Goal: Answer question/provide support: Share knowledge or assist other users

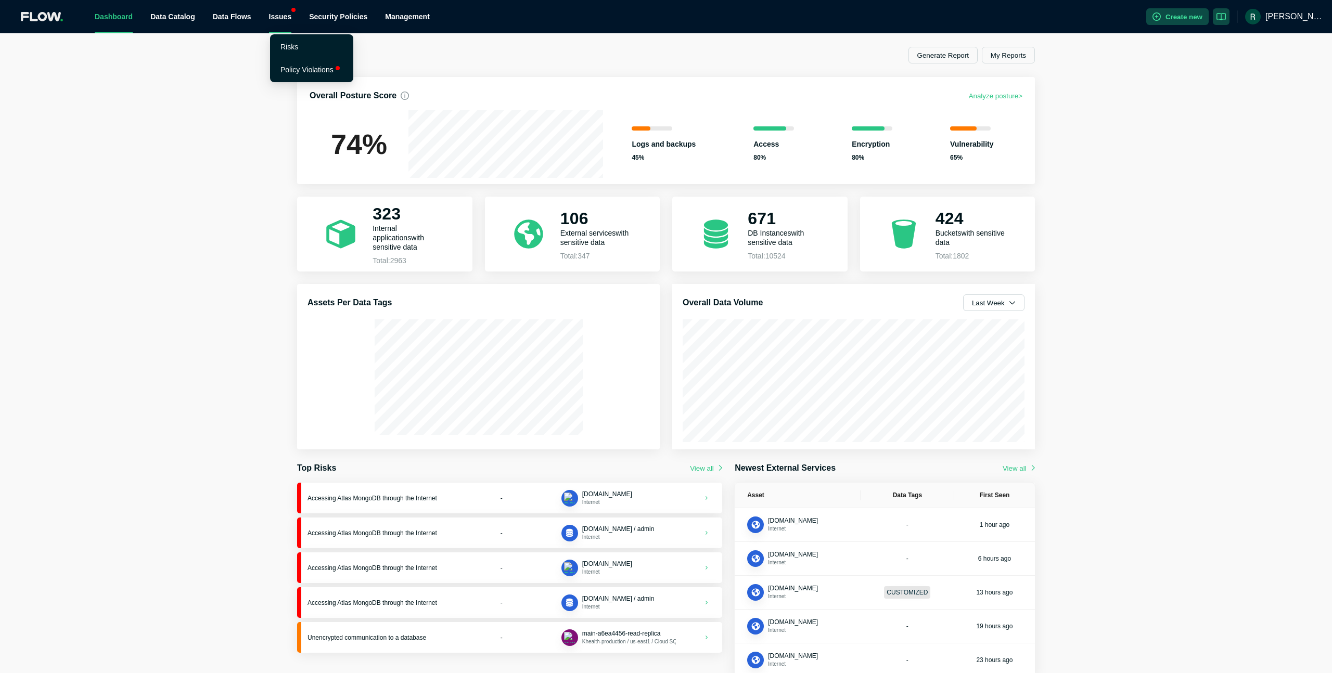
click at [289, 20] on div "Issues" at bounding box center [280, 16] width 23 height 33
click at [314, 71] on link "Policy Violations" at bounding box center [306, 70] width 53 height 8
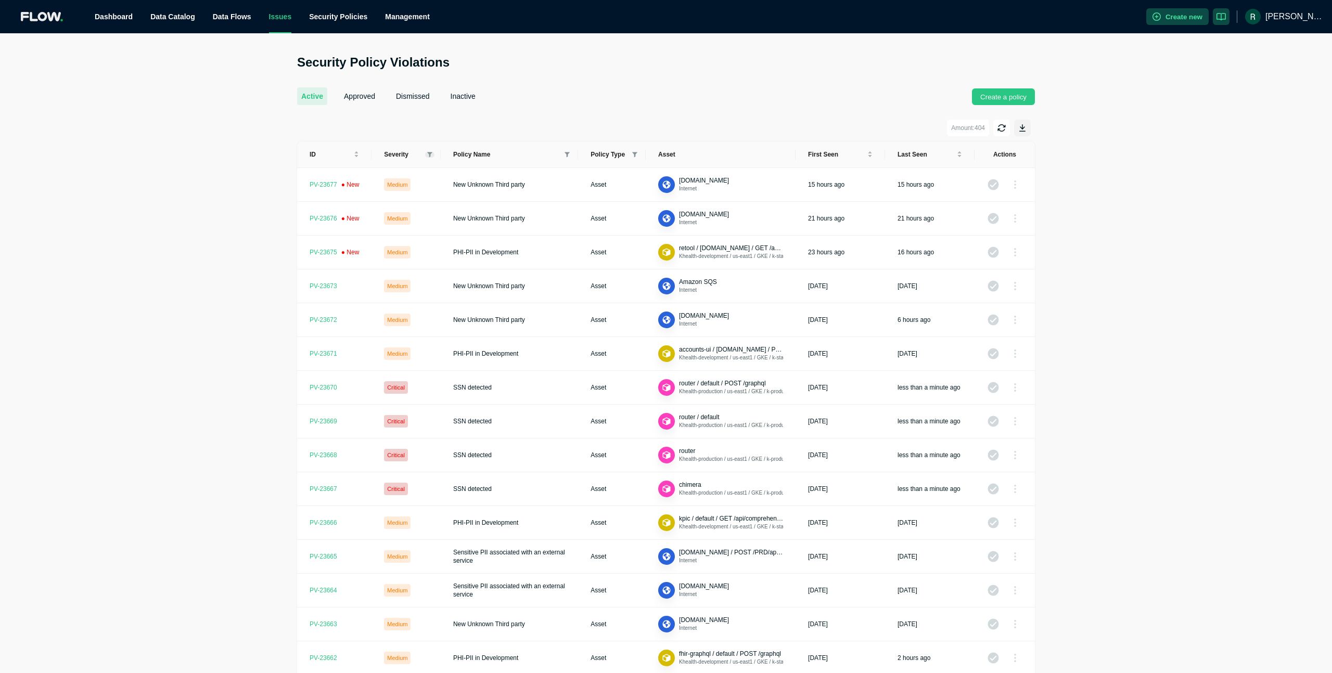
click at [430, 154] on icon at bounding box center [429, 154] width 5 height 5
click at [384, 168] on input "checkbox" at bounding box center [385, 170] width 8 height 8
checkbox input "true"
click at [418, 245] on span "OK" at bounding box center [420, 249] width 9 height 10
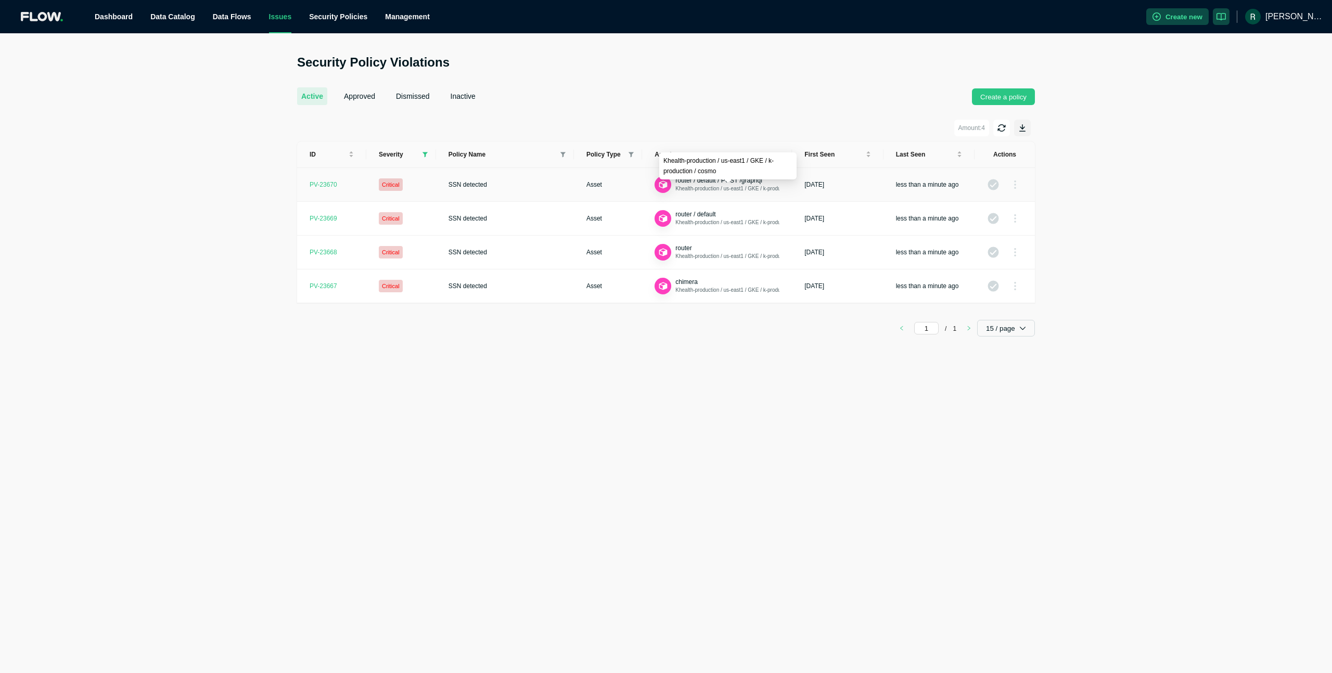
click at [723, 190] on span "Khealth-production / us-east1 / GKE / k-production / cosmo" at bounding box center [743, 189] width 136 height 6
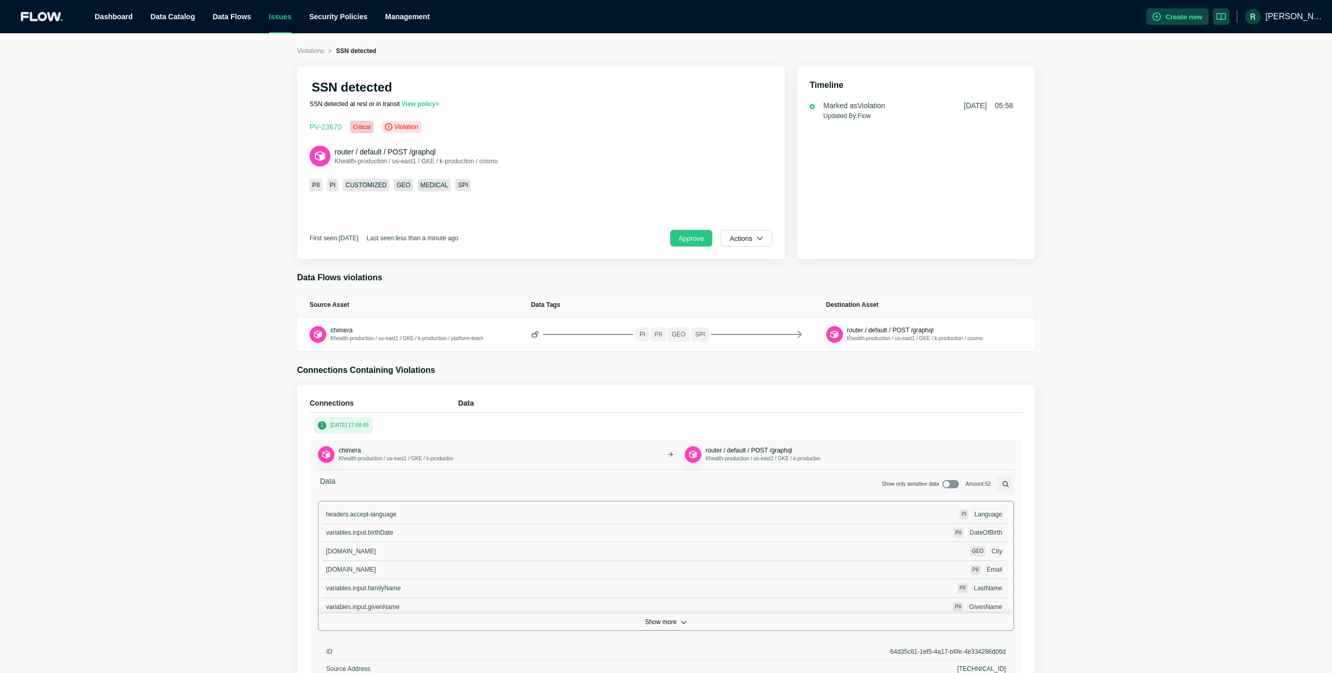
click at [945, 486] on input "checkbox" at bounding box center [952, 486] width 17 height 8
checkbox input "true"
click at [293, 68] on link "Policy Violations" at bounding box center [306, 70] width 53 height 8
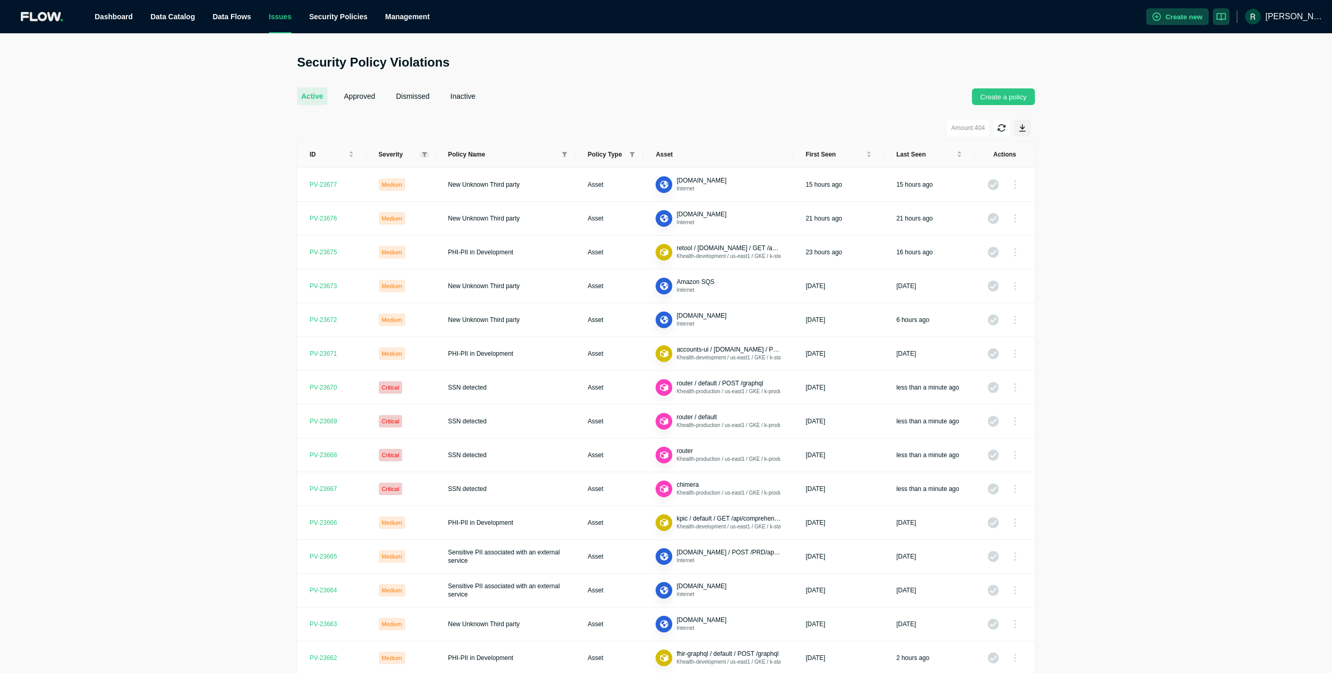
click at [425, 154] on icon at bounding box center [424, 154] width 5 height 5
click at [374, 170] on li "Critical" at bounding box center [398, 171] width 58 height 19
checkbox input "true"
click at [412, 246] on span "OK" at bounding box center [415, 249] width 9 height 10
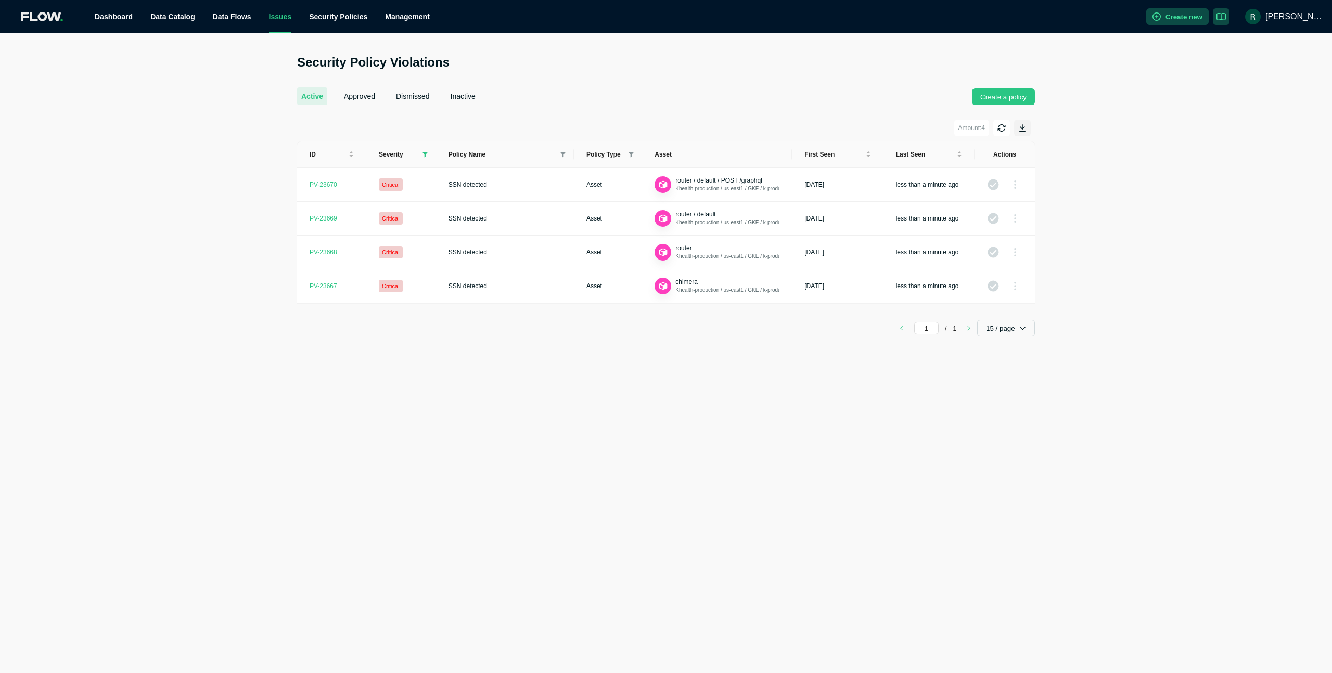
click at [676, 444] on div "Security Policy Violations active approved dismissed inactive Create a policy A…" at bounding box center [666, 353] width 1332 height 640
click at [713, 212] on span "router / default" at bounding box center [695, 214] width 40 height 7
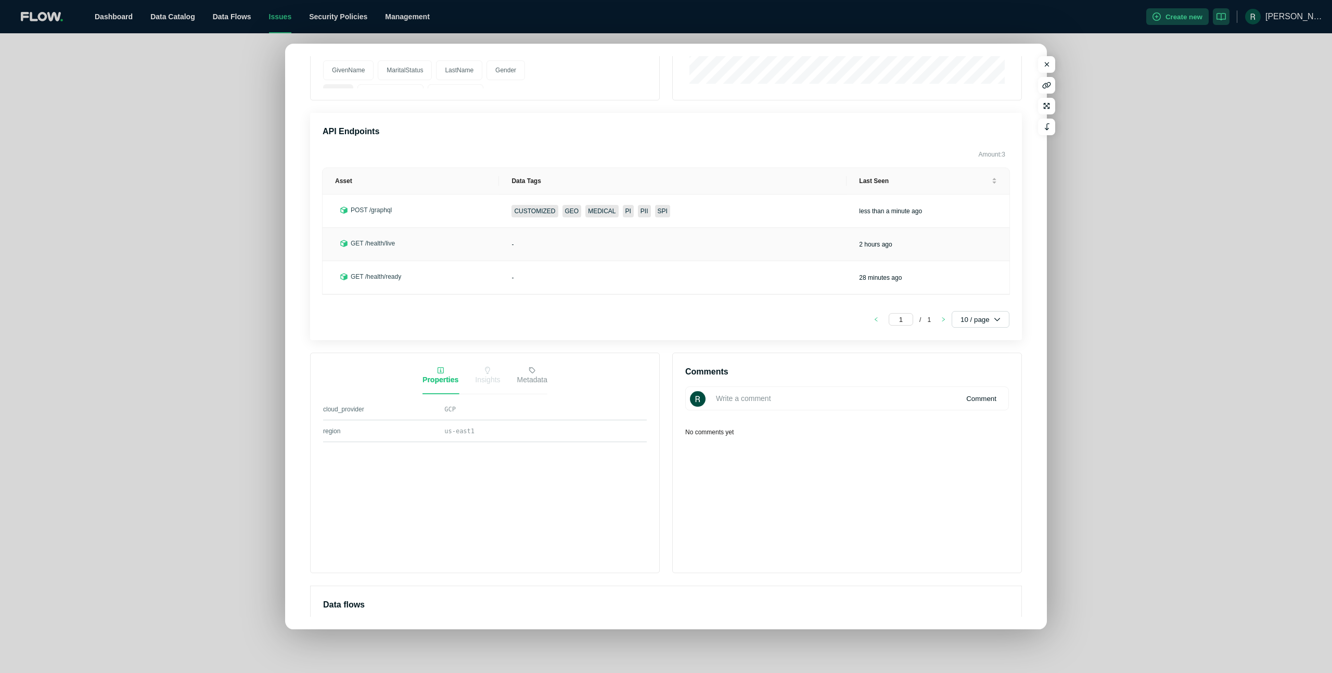
scroll to position [267, 0]
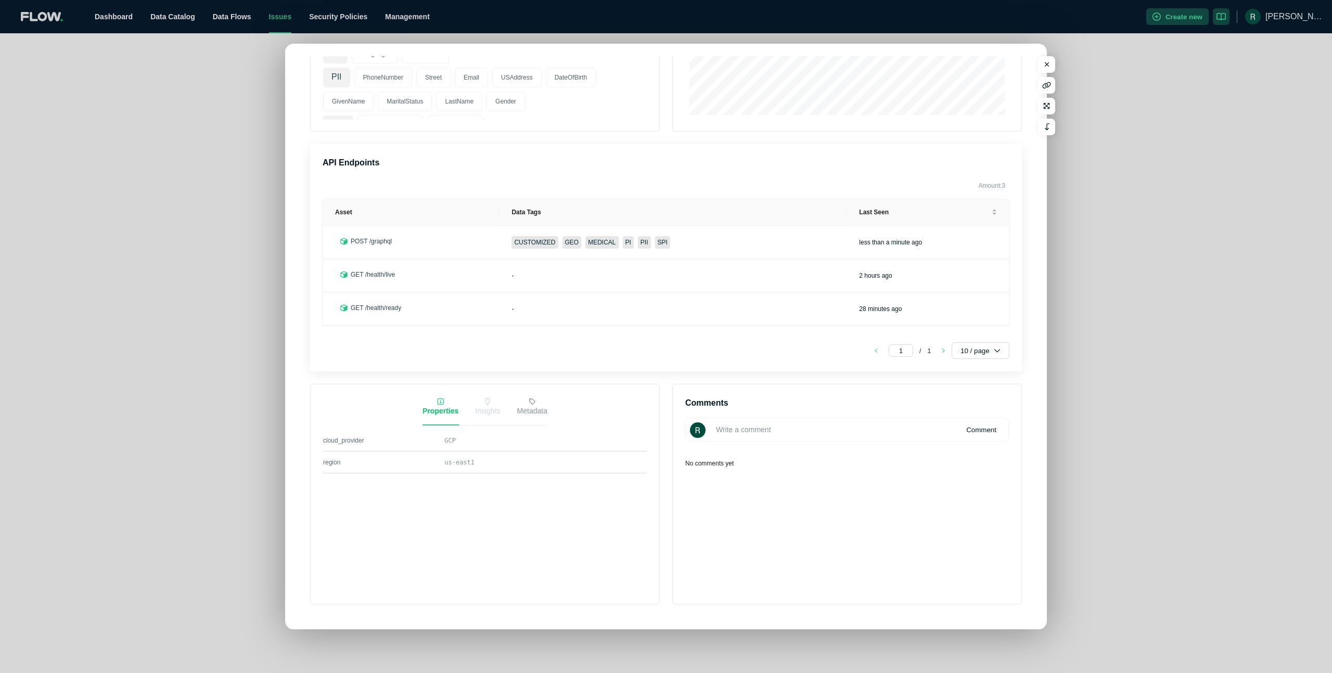
click at [534, 404] on icon at bounding box center [532, 402] width 6 height 6
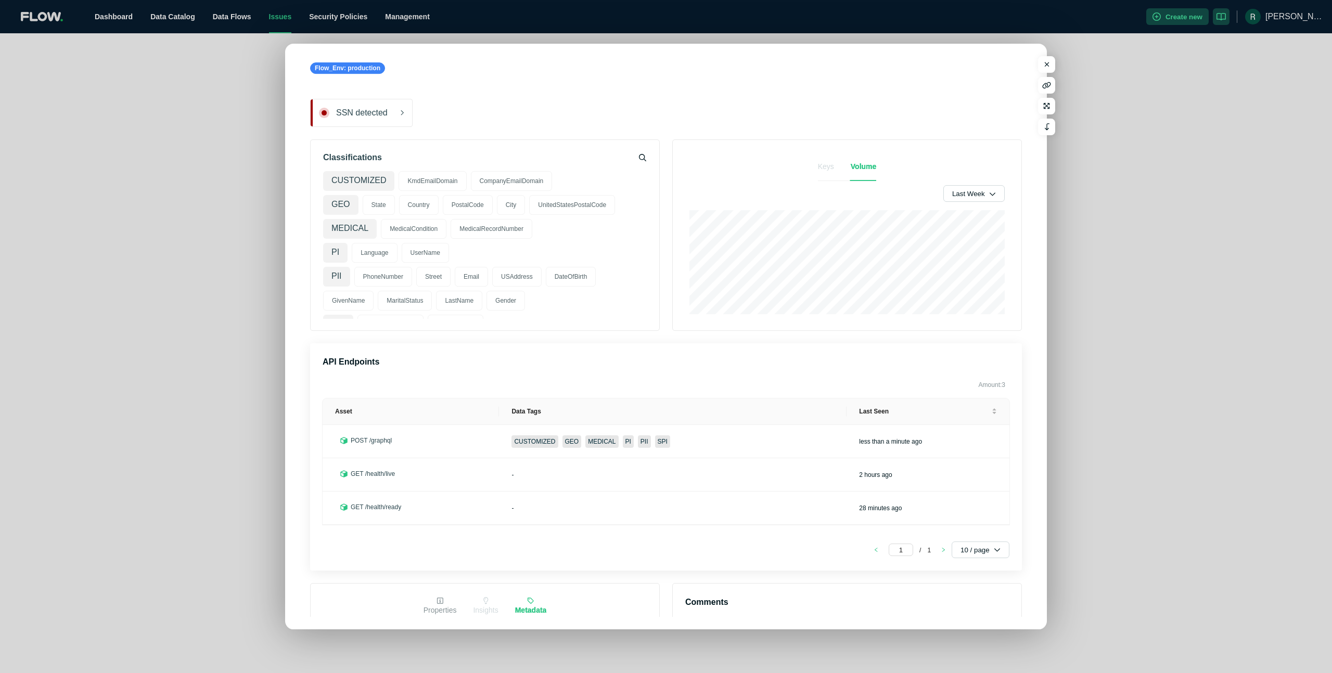
scroll to position [0, 0]
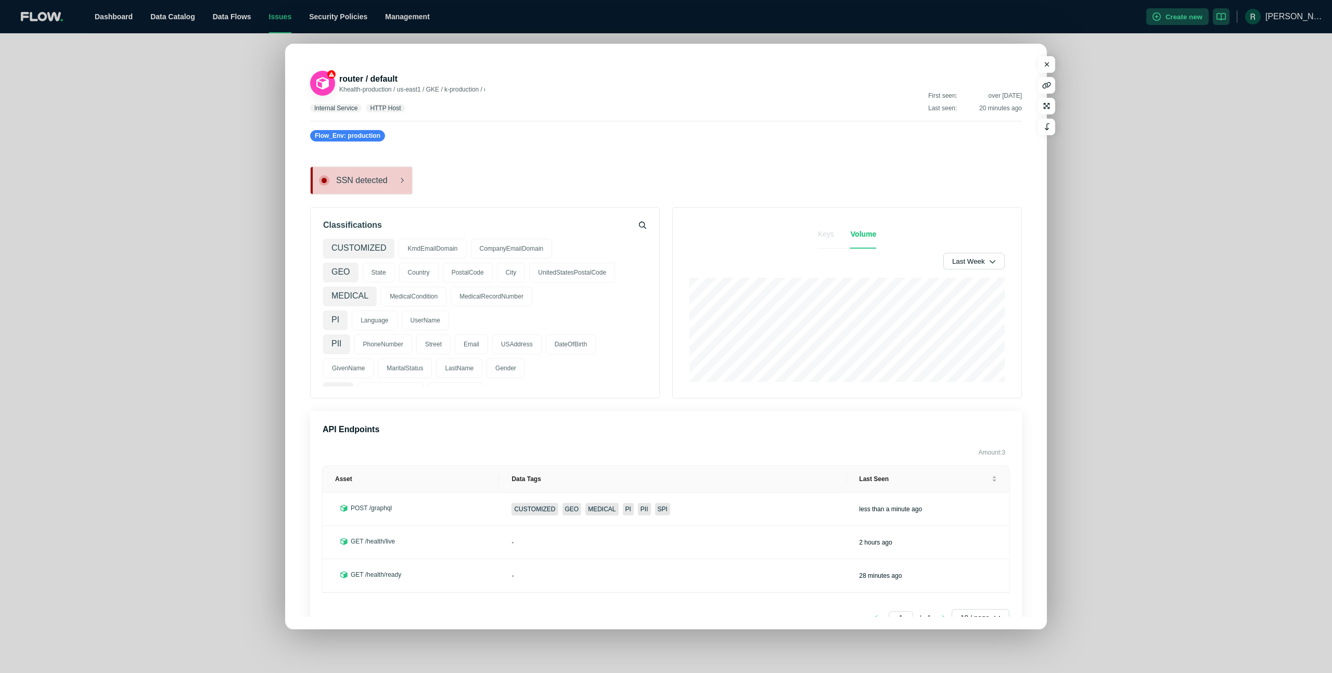
click at [350, 182] on span "SSN detected" at bounding box center [370, 180] width 68 height 10
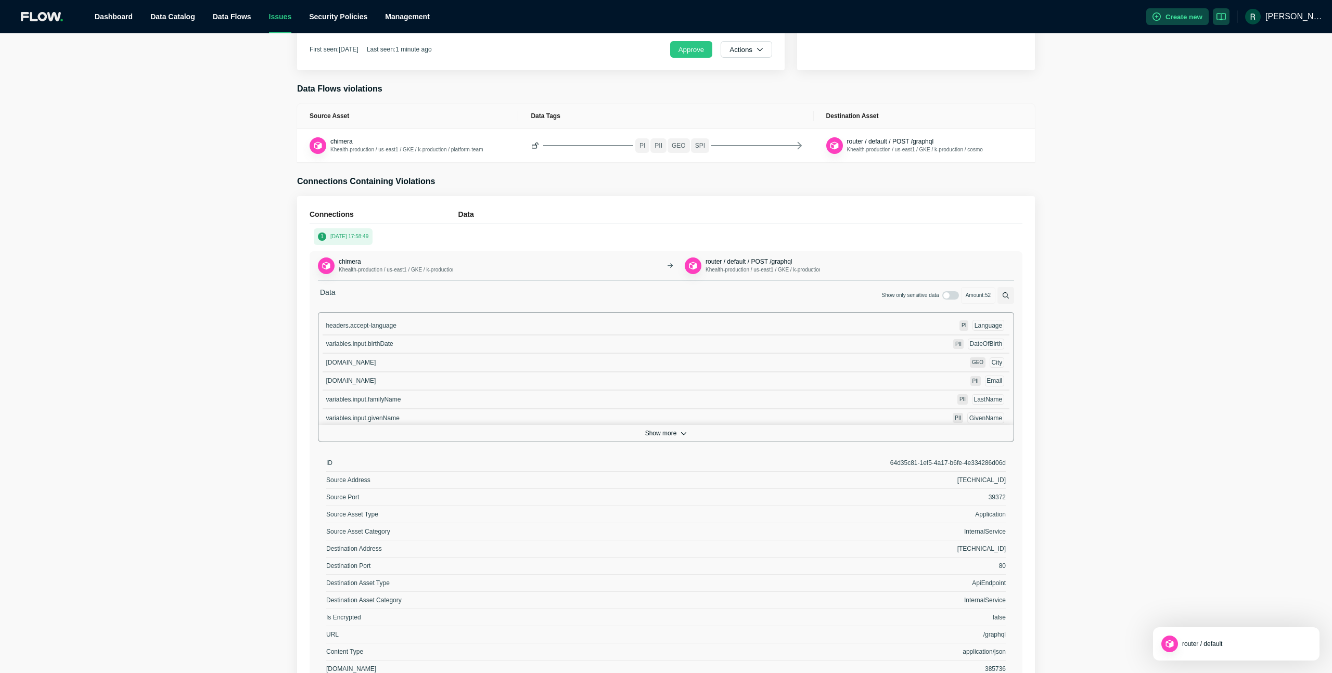
scroll to position [427, 0]
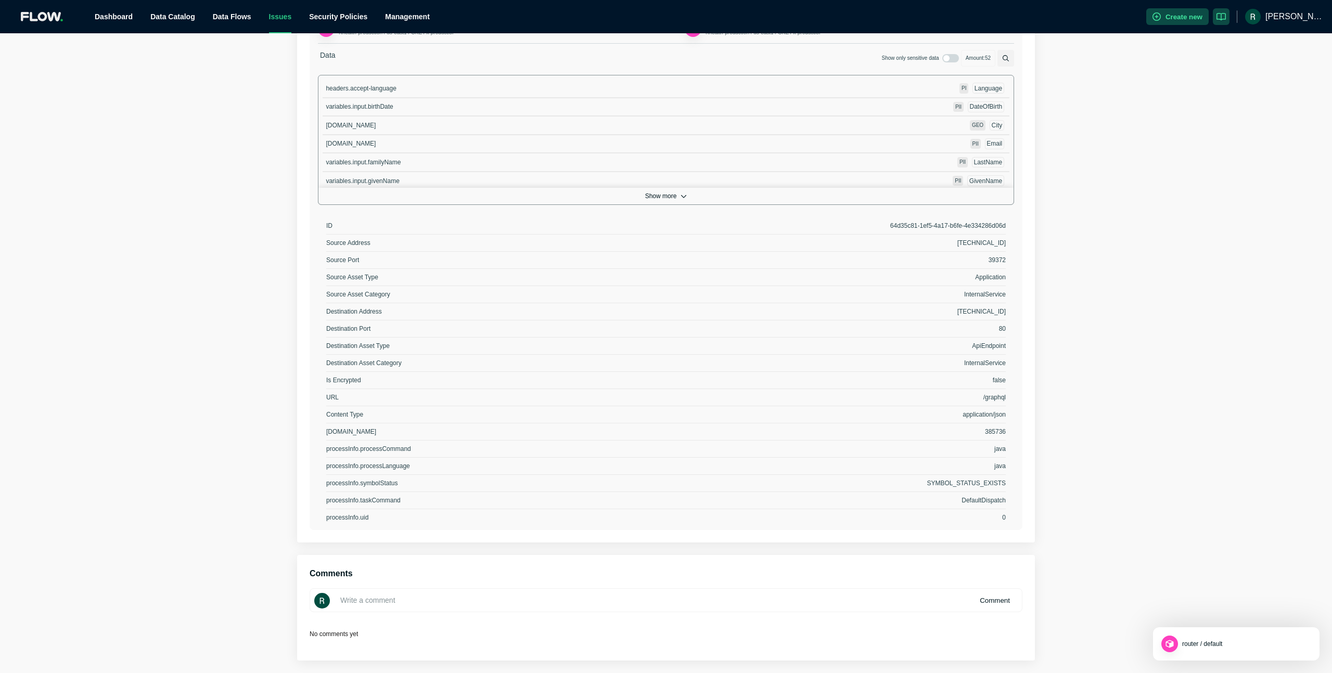
click at [557, 603] on input at bounding box center [666, 600] width 713 height 24
paste input "Checked with JOsh, it is not unexpected that Chimera is using SSN during user c…"
click at [395, 601] on input "Checked with JOsh, it is not unexpected that Chimera is using SSN during user c…" at bounding box center [666, 600] width 713 height 24
type input "Checked with [PERSON_NAME], it is not unexpected that Chimera is using SSN duri…"
click at [989, 603] on button "Comment" at bounding box center [994, 600] width 47 height 17
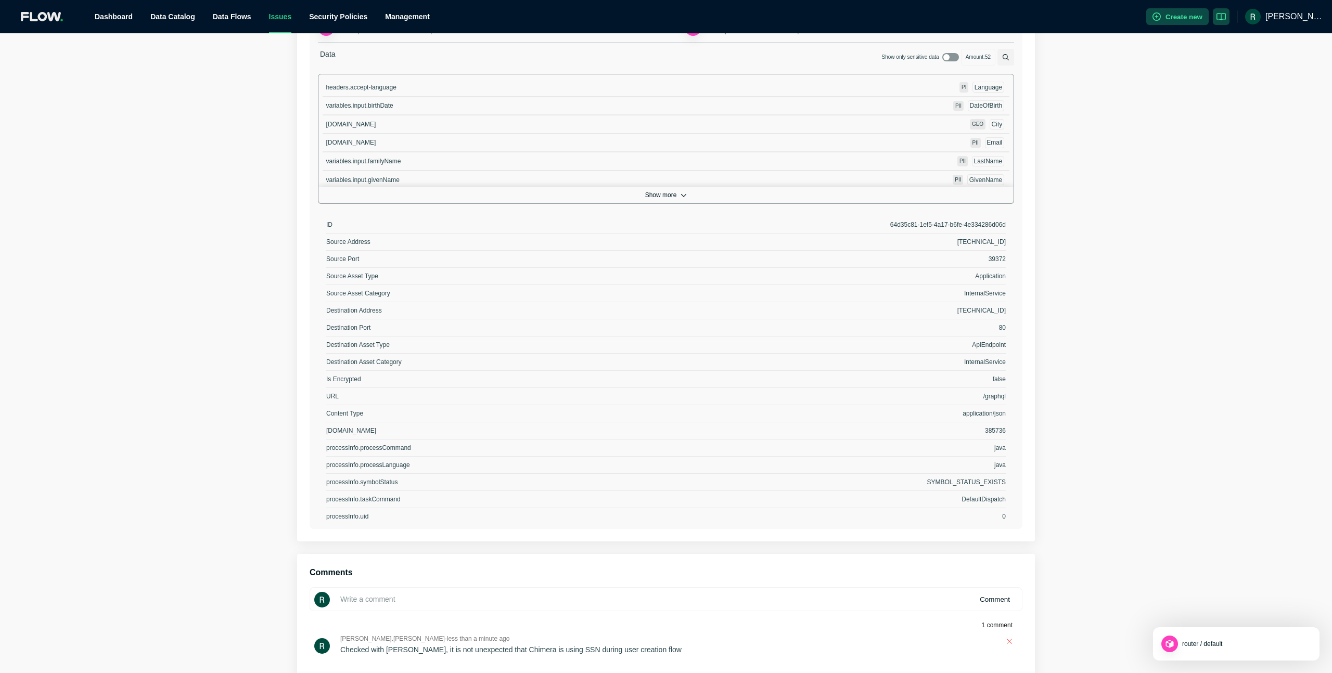
scroll to position [0, 0]
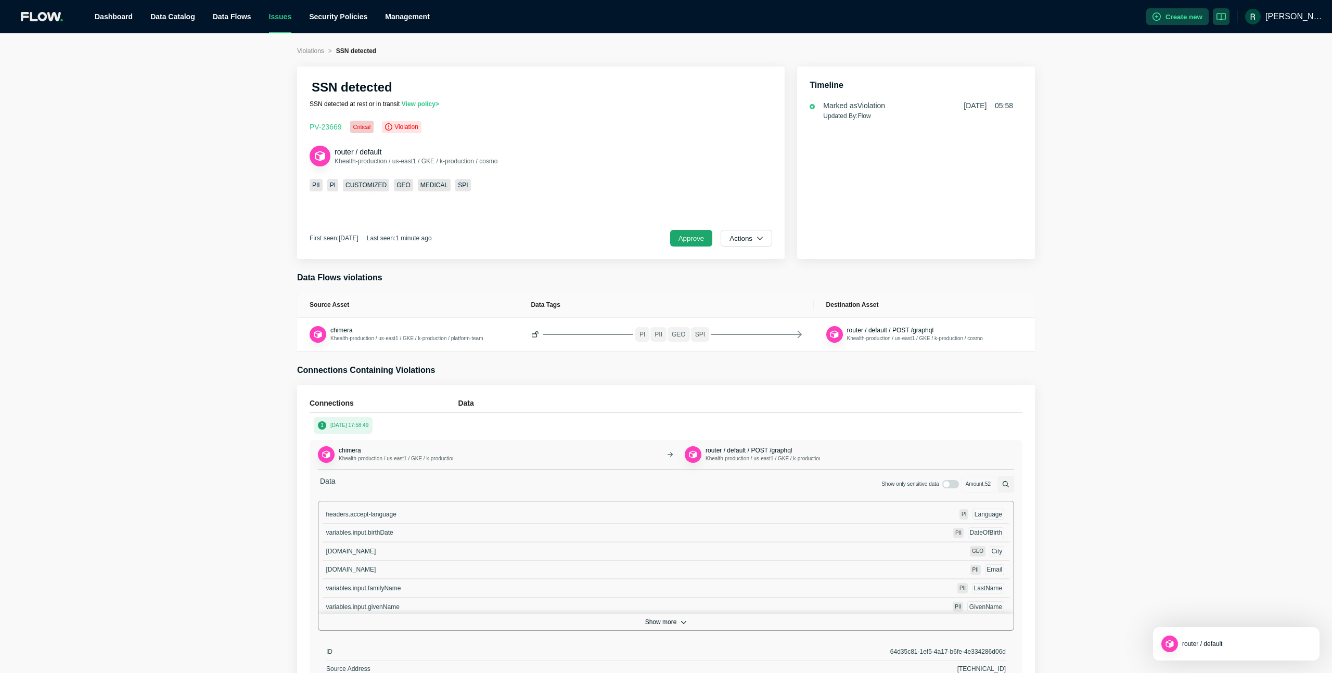
click at [677, 235] on button "Approve" at bounding box center [691, 238] width 43 height 17
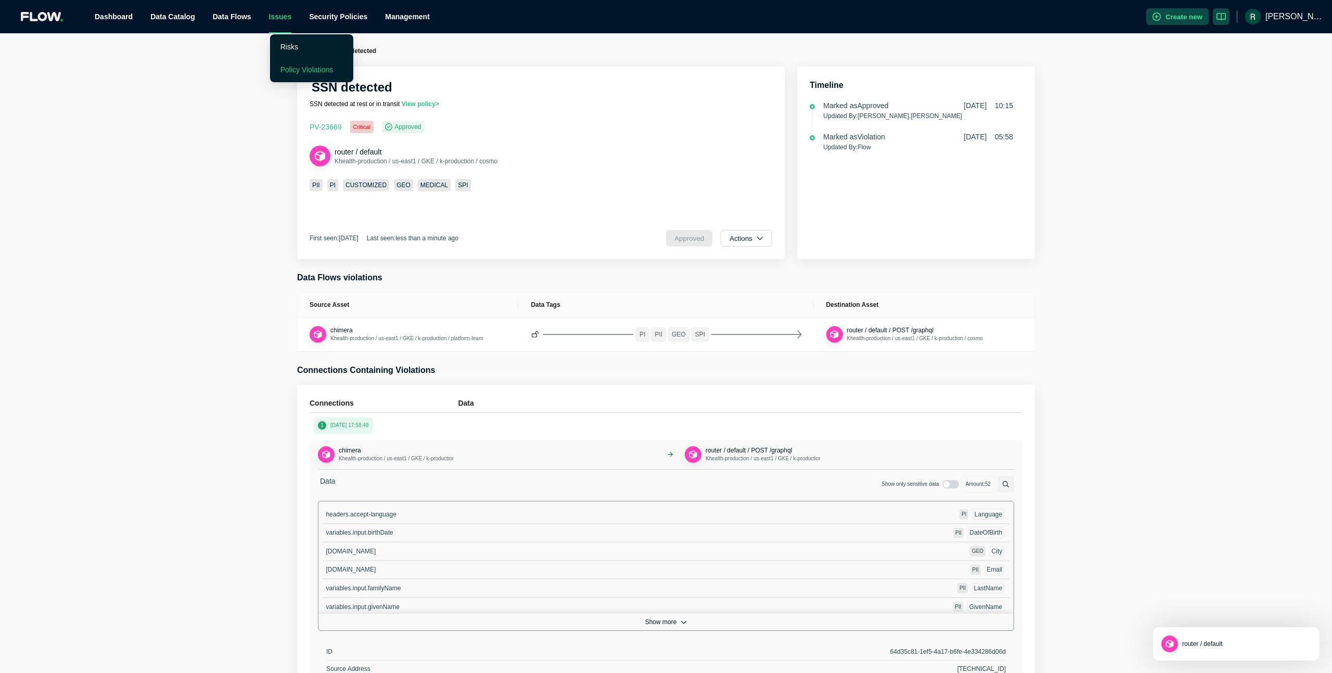
click at [288, 66] on link "Policy Violations" at bounding box center [306, 70] width 53 height 8
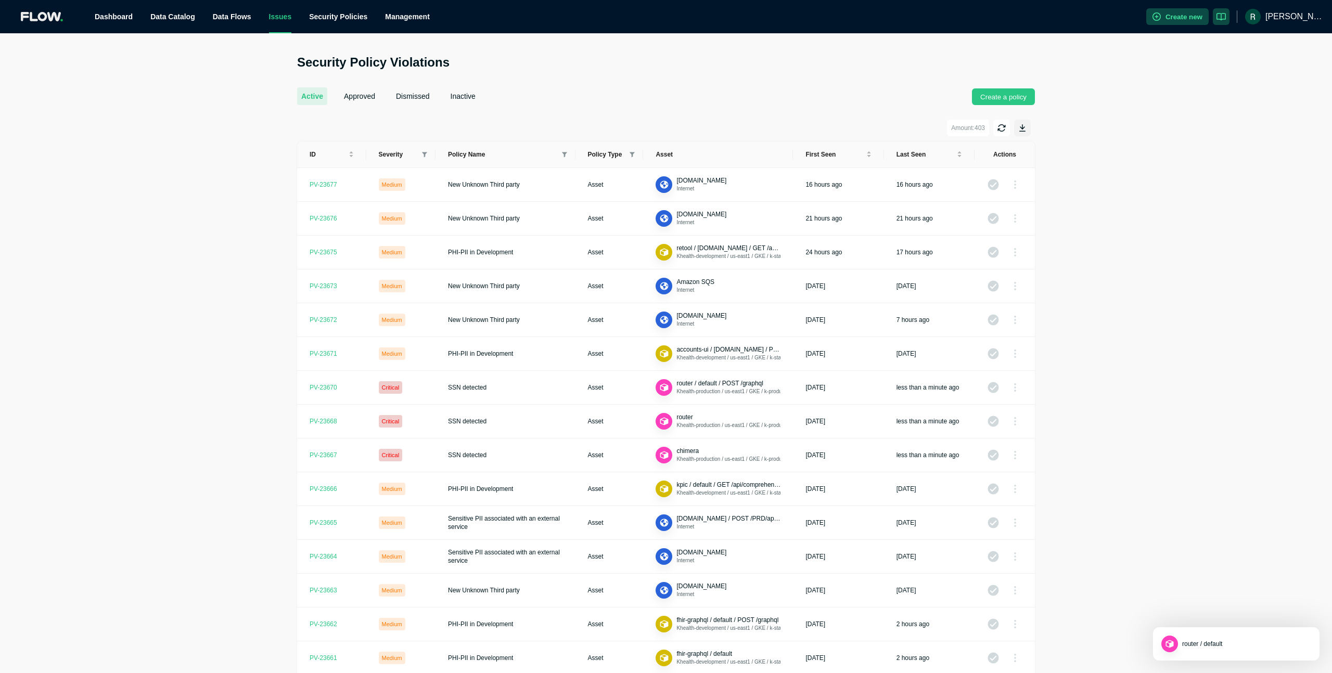
click at [419, 152] on div "Severity" at bounding box center [401, 154] width 44 height 8
click at [422, 155] on icon at bounding box center [424, 155] width 5 height 6
click at [380, 171] on input "checkbox" at bounding box center [379, 170] width 8 height 8
checkbox input "true"
click at [414, 248] on span "OK" at bounding box center [415, 249] width 9 height 10
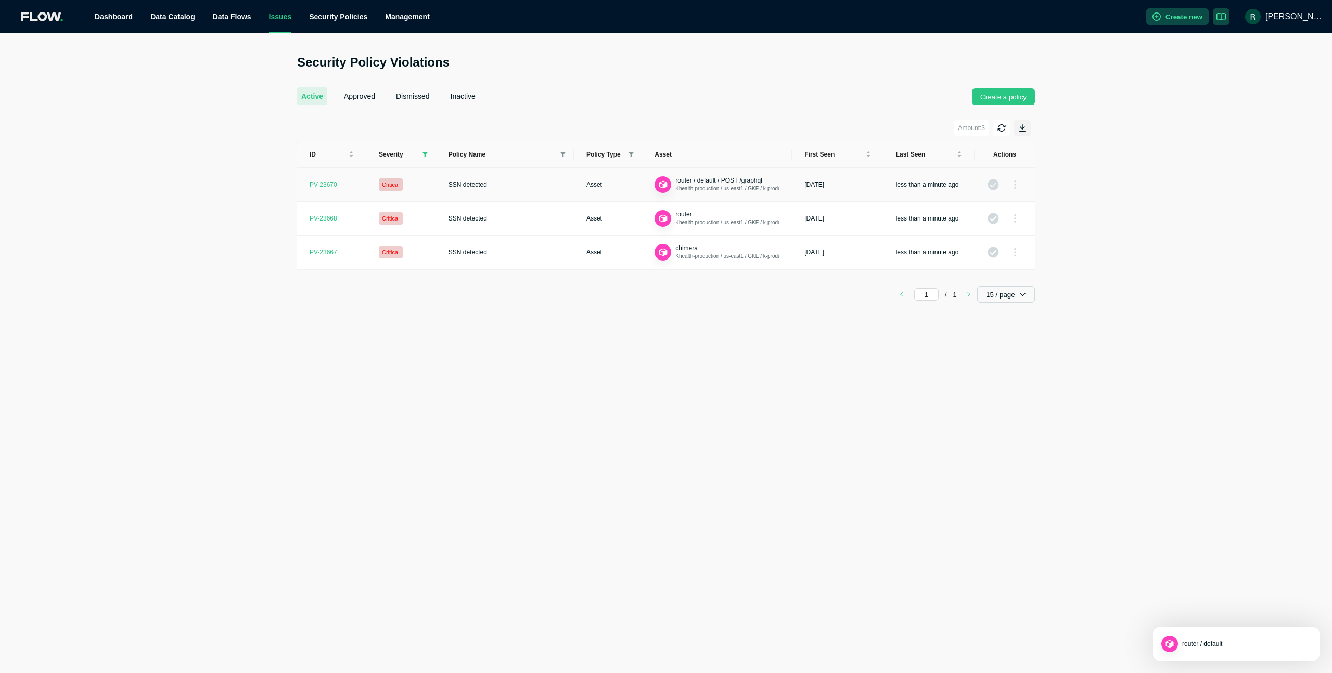
click at [507, 189] on td "SSN detected" at bounding box center [505, 185] width 138 height 34
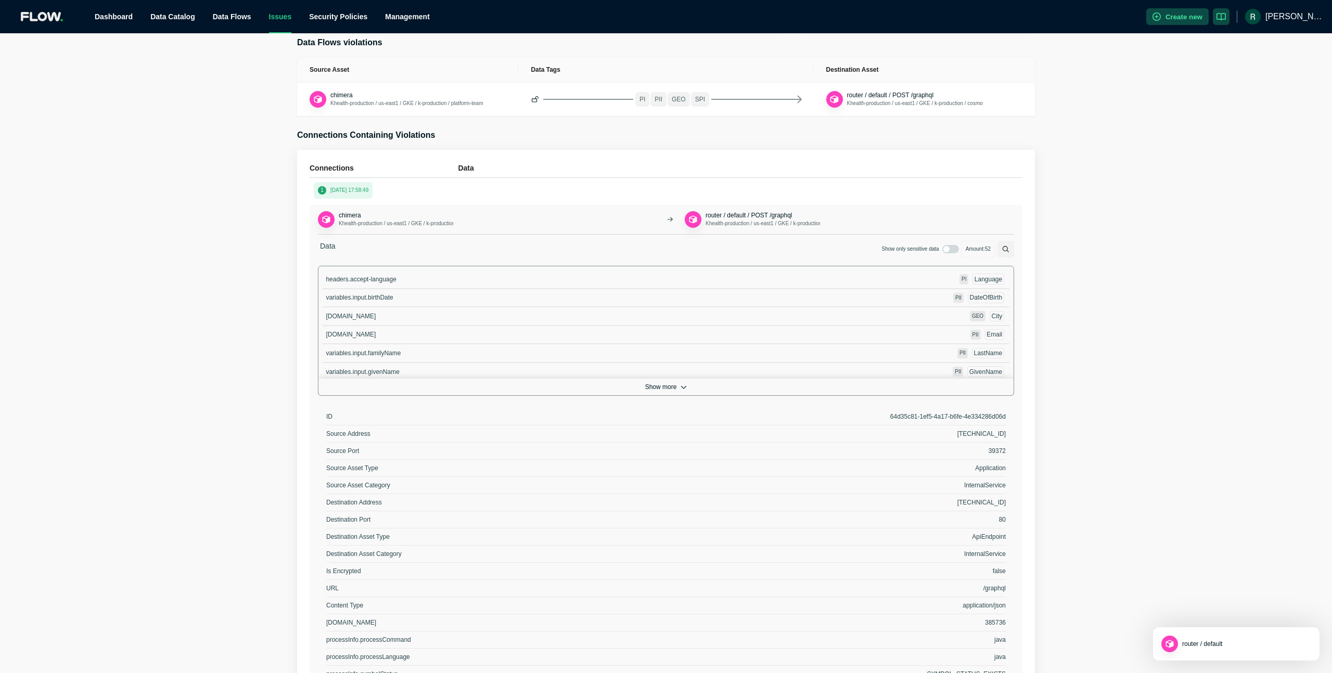
scroll to position [427, 0]
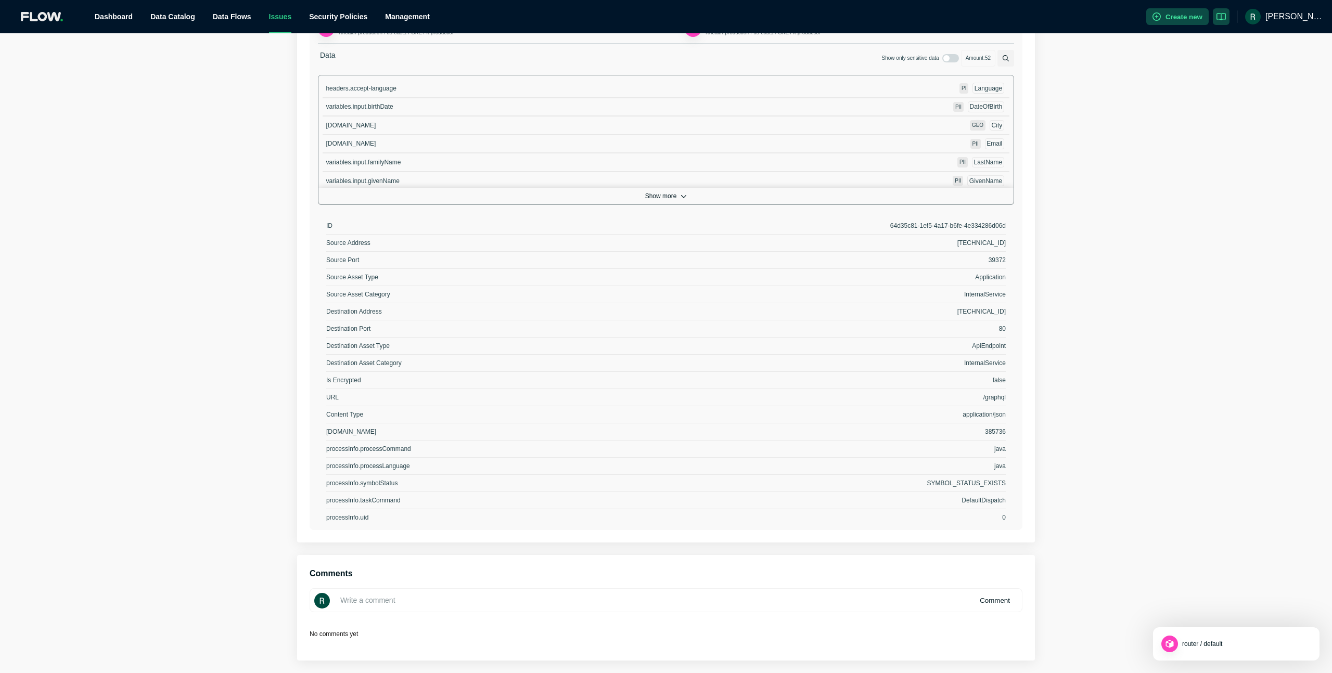
click at [549, 592] on input at bounding box center [666, 600] width 713 height 24
paste input "Checked with [PERSON_NAME], it is not unexpected that Chimera is using SSN duri…"
type input "Checked with [PERSON_NAME], it is not unexpected that Chimera is using SSN duri…"
click at [990, 599] on button "Comment" at bounding box center [994, 602] width 47 height 17
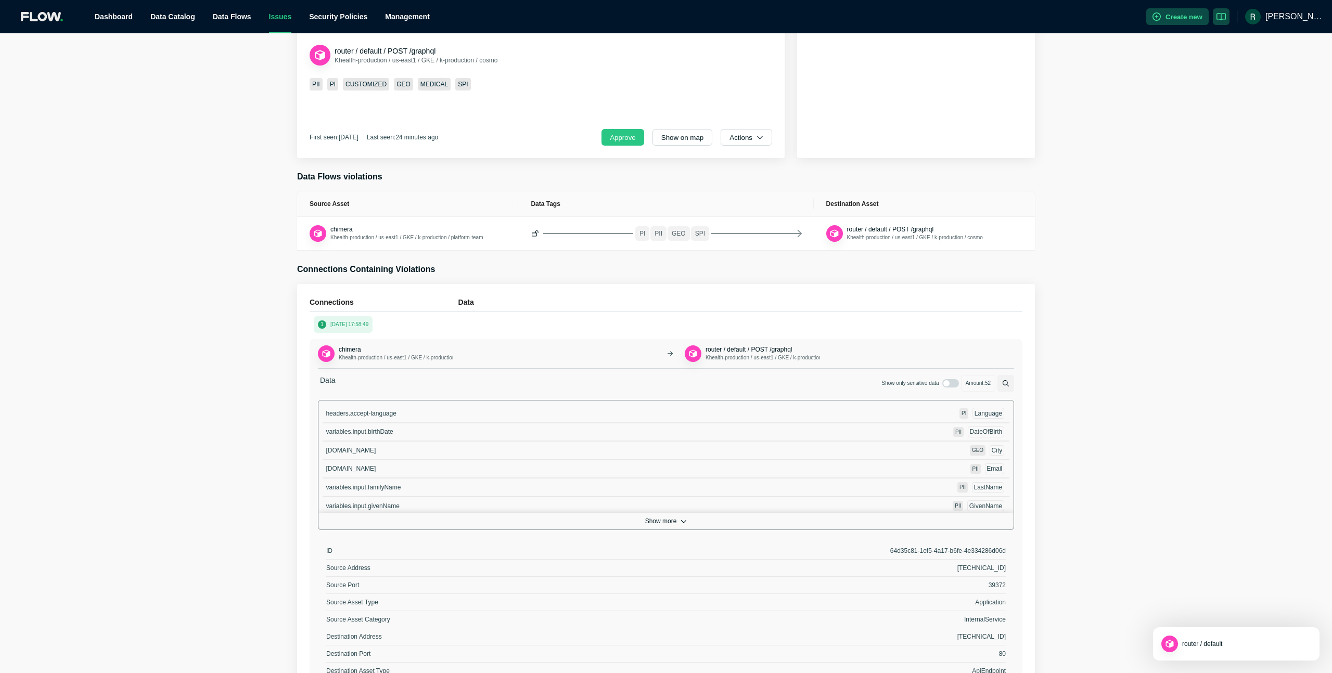
scroll to position [0, 0]
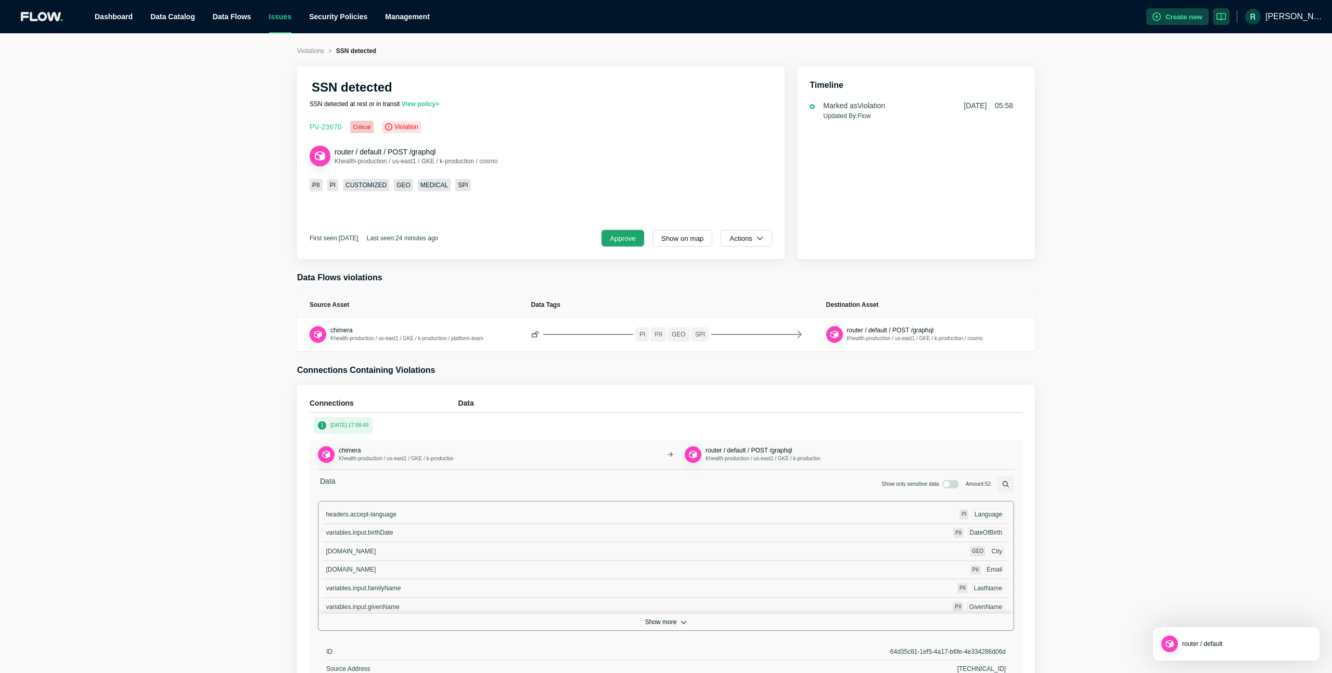
click at [618, 236] on button "Approve" at bounding box center [622, 238] width 43 height 17
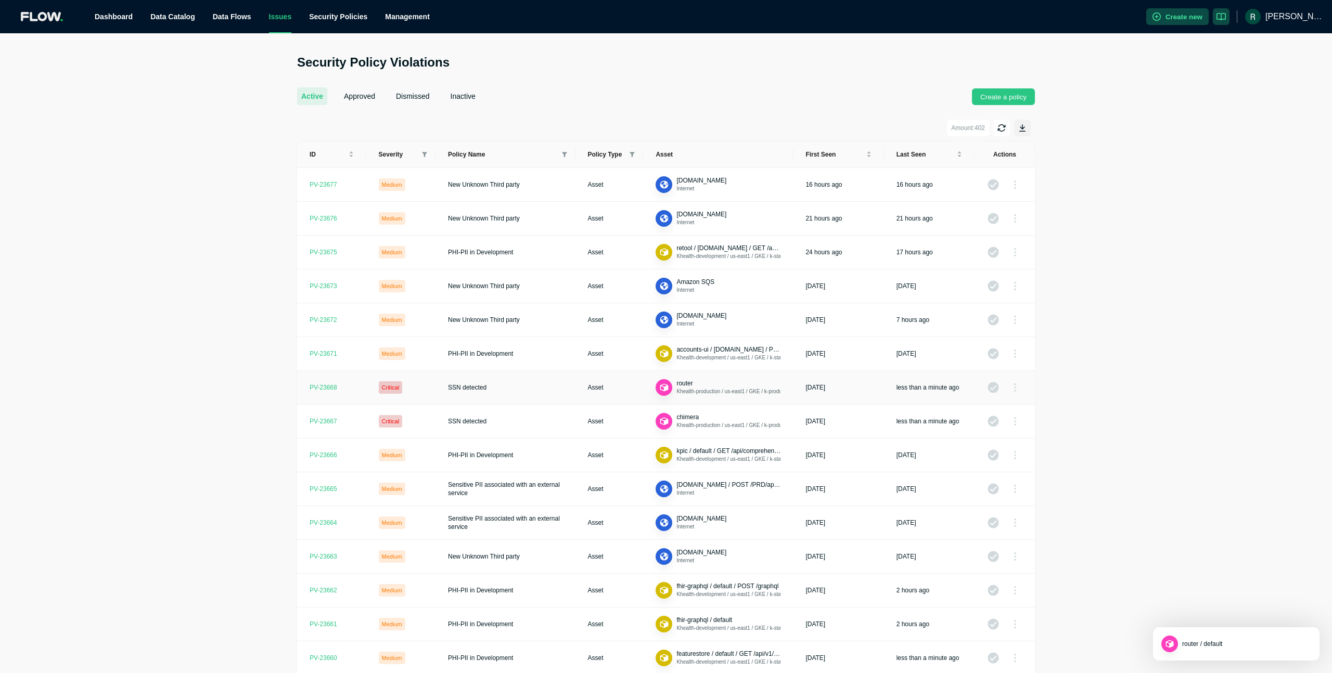
click at [476, 388] on span "SSN detected" at bounding box center [467, 387] width 39 height 7
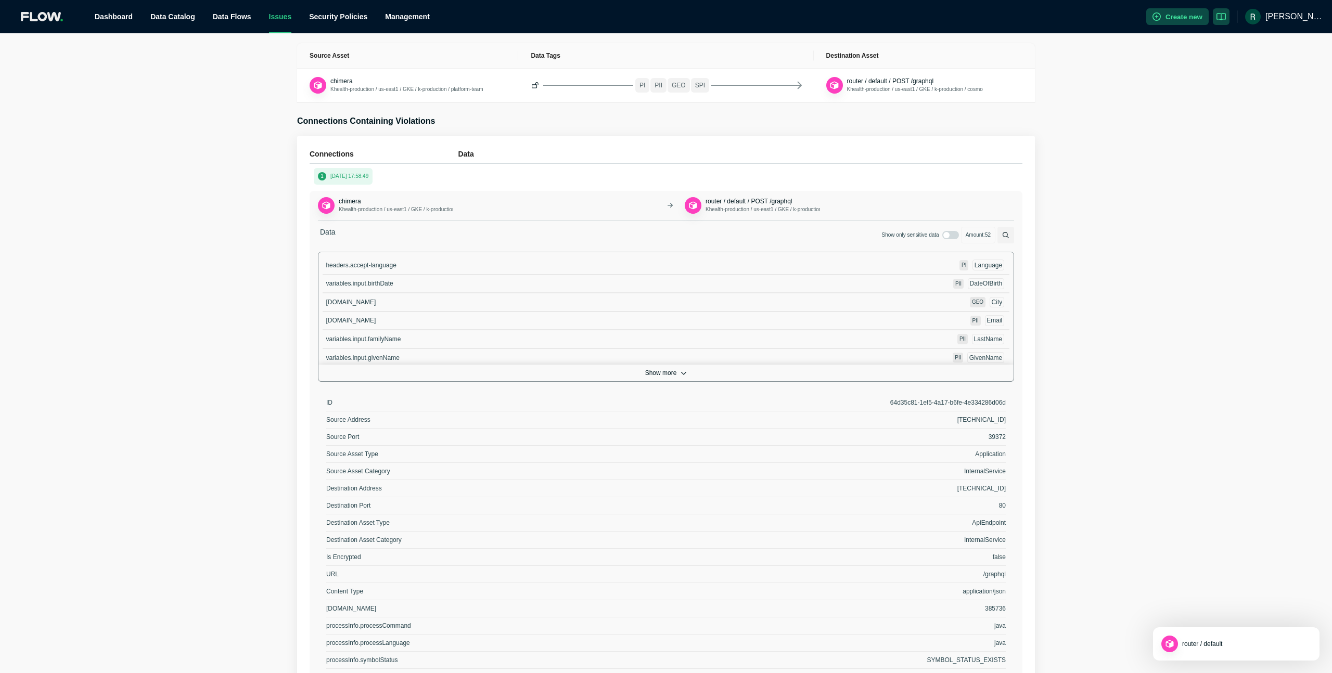
scroll to position [427, 0]
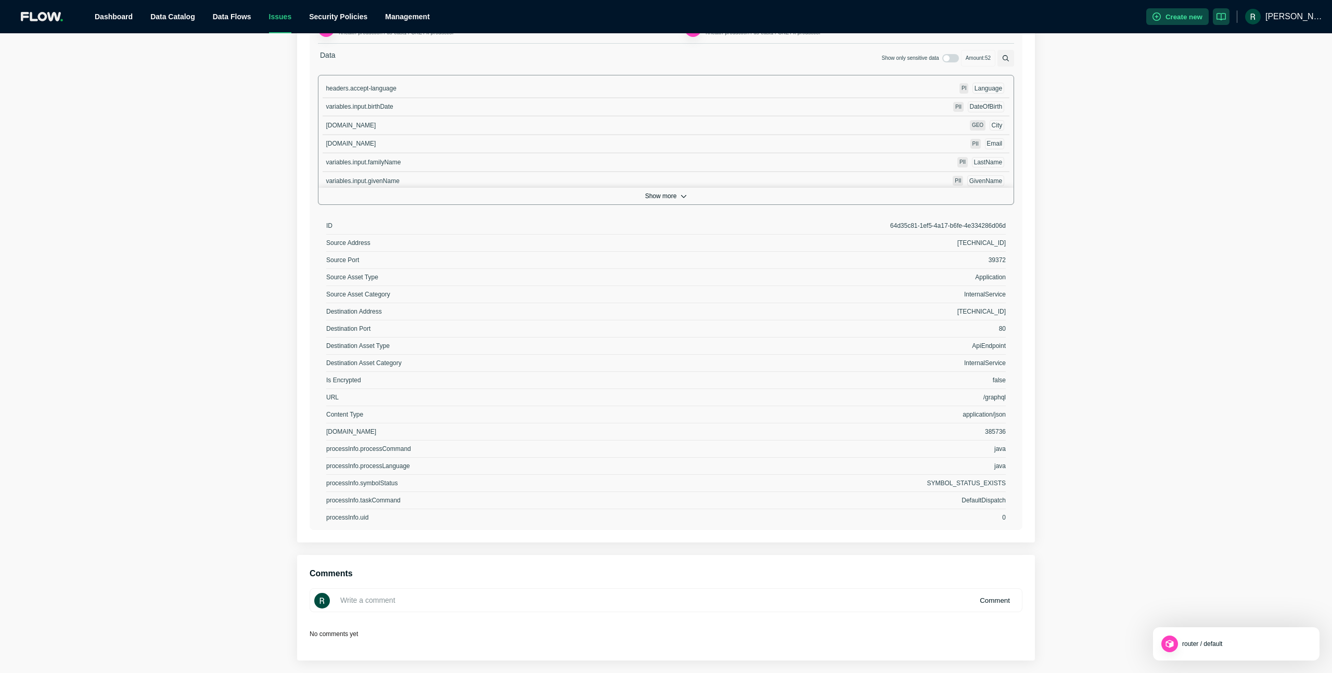
click at [698, 599] on input at bounding box center [666, 600] width 713 height 24
paste input "Checked with [PERSON_NAME], it is not unexpected that Chimera is using SSN duri…"
type input "Checked with [PERSON_NAME], it is not unexpected that Chimera is using SSN duri…"
click at [999, 603] on button "Comment" at bounding box center [994, 600] width 47 height 17
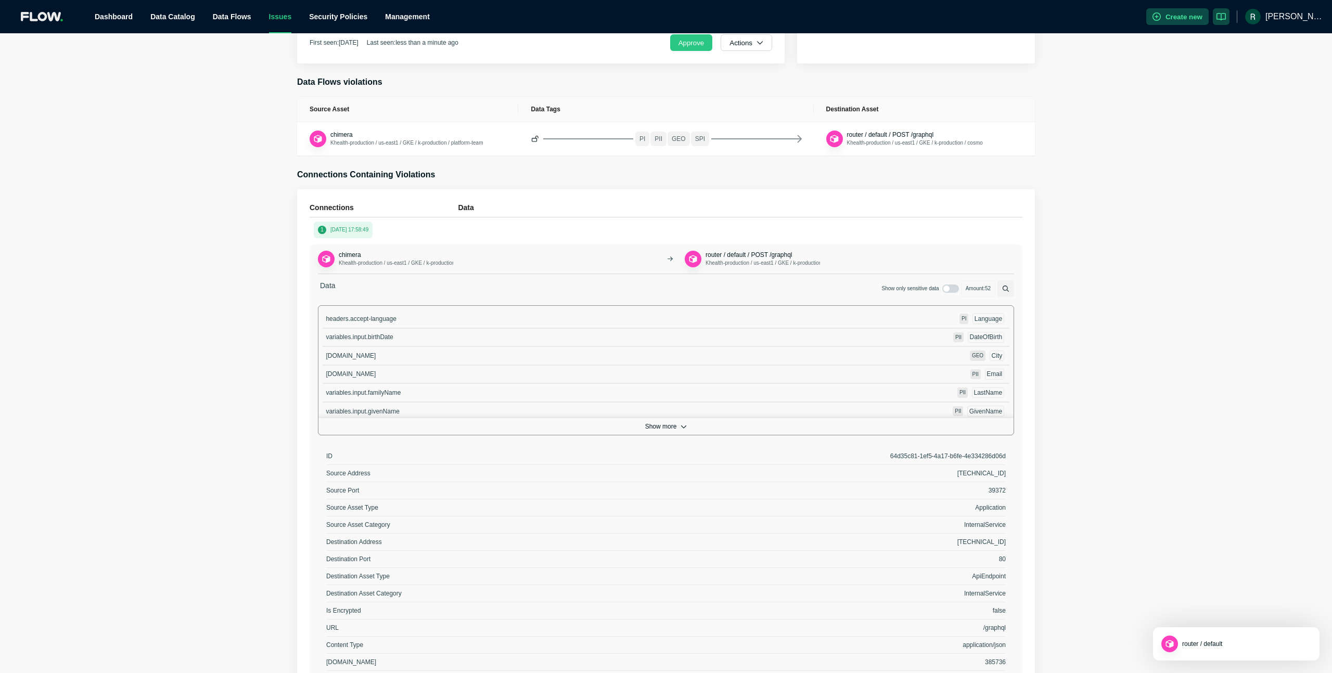
scroll to position [0, 0]
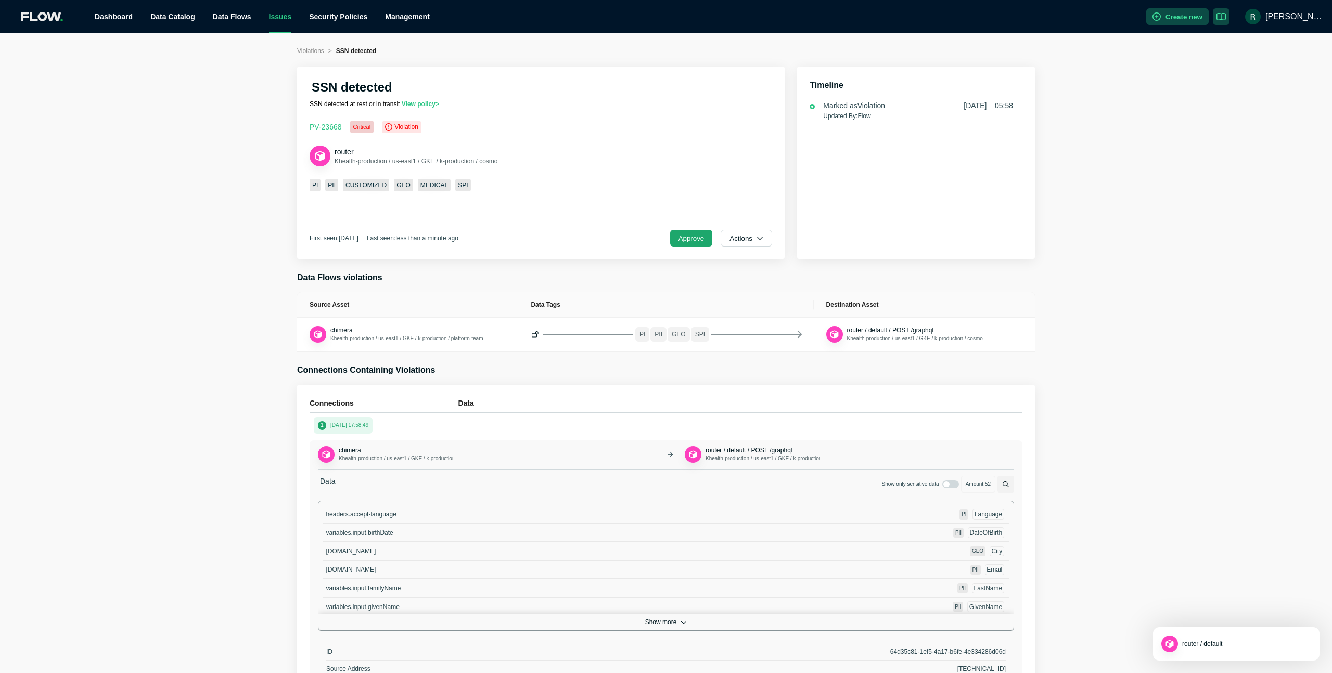
click at [676, 243] on button "Approve" at bounding box center [691, 238] width 43 height 17
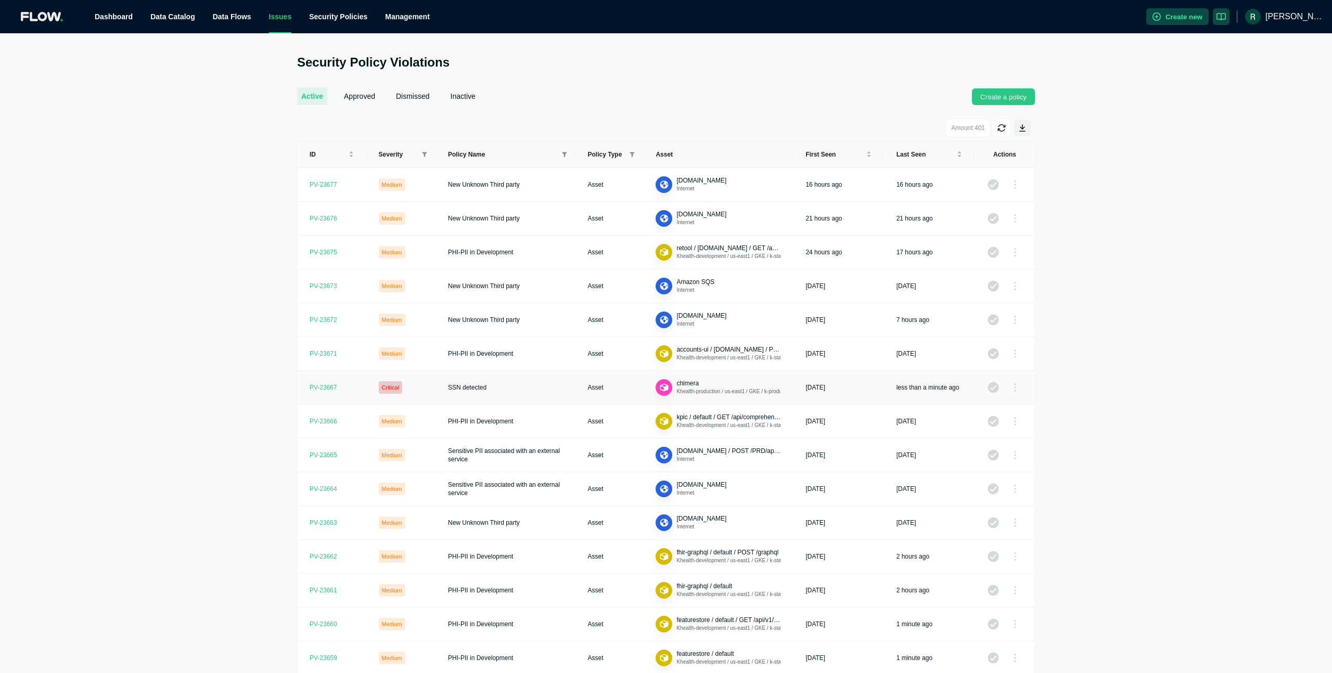
click at [503, 381] on td "SSN detected" at bounding box center [505, 388] width 140 height 34
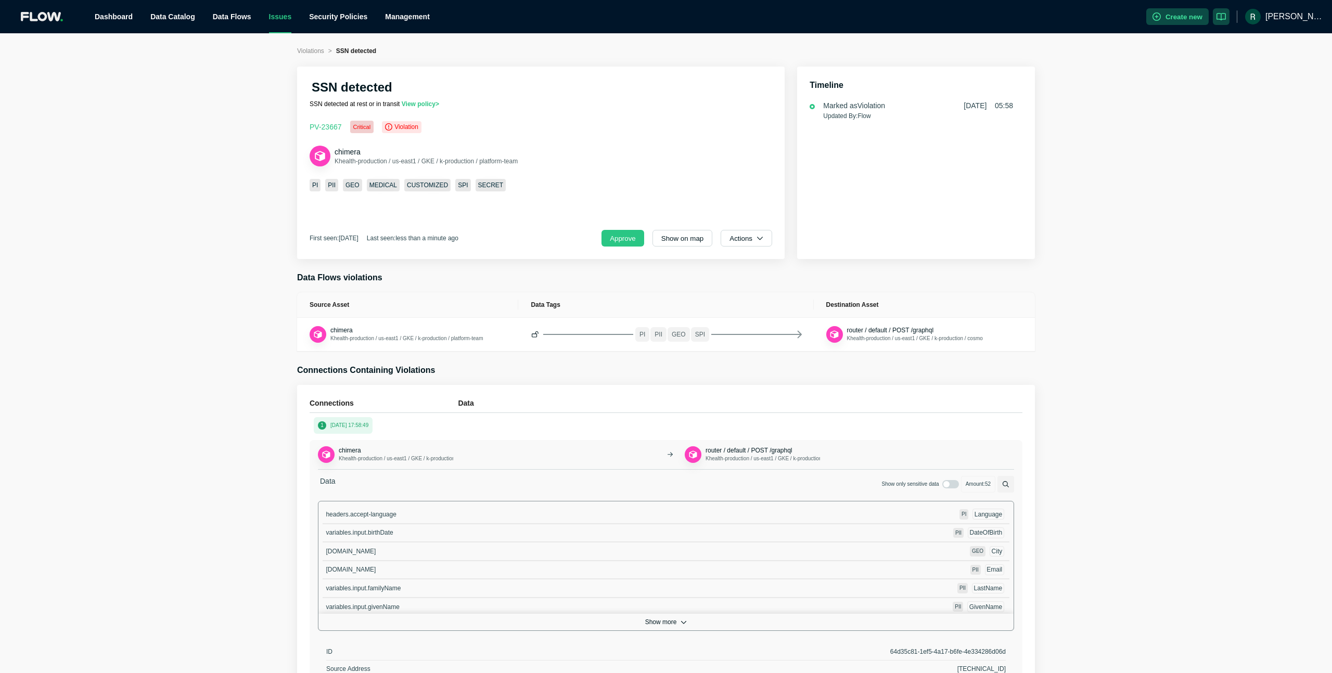
click at [481, 486] on div "Data Show only sensitive data Amount: 52" at bounding box center [666, 484] width 696 height 17
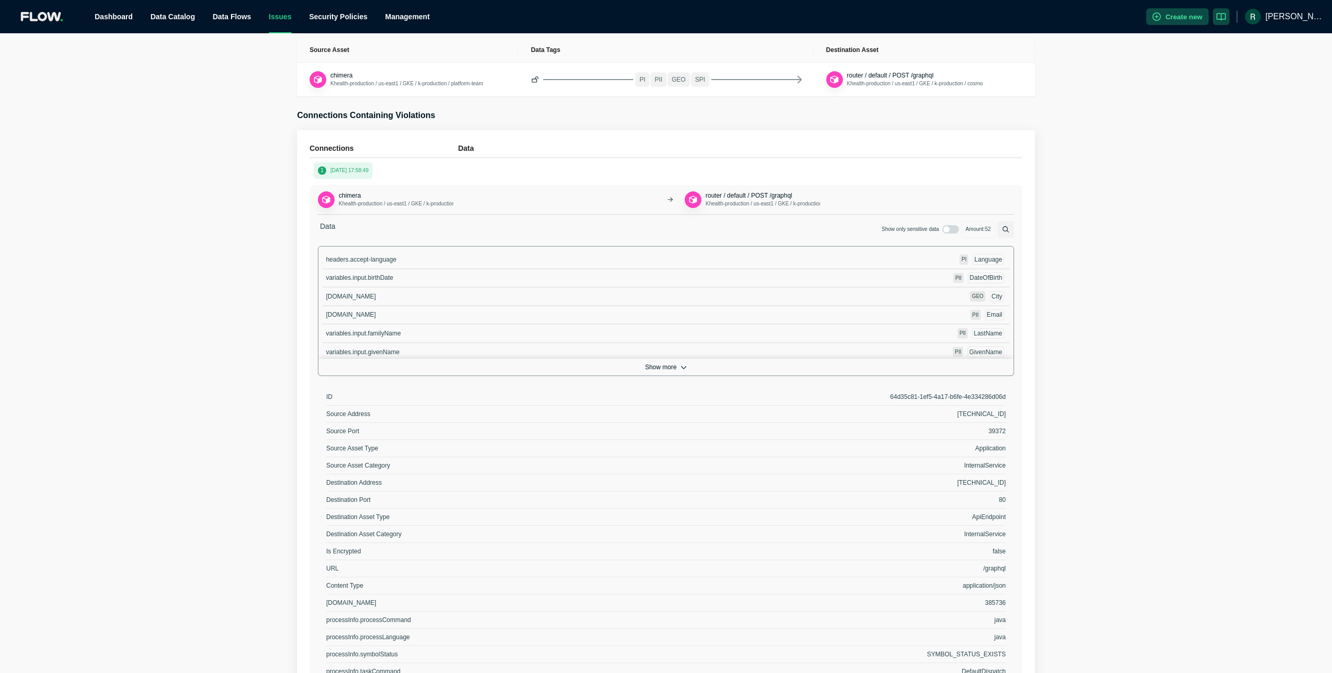
scroll to position [427, 0]
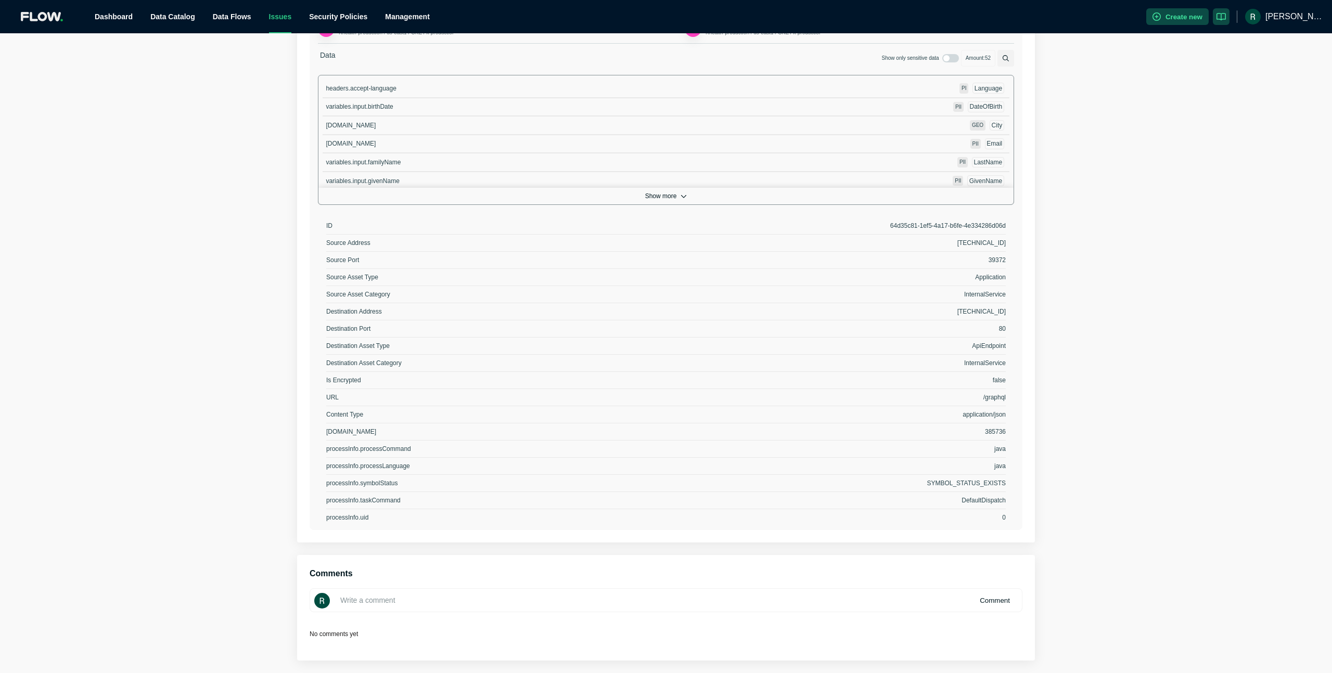
click at [429, 606] on input at bounding box center [666, 600] width 713 height 24
paste input "Checked with [PERSON_NAME], it is not unexpected that Chimera is using SSN duri…"
type input "Checked with [PERSON_NAME], it is not unexpected that Chimera is using SSN duri…"
click at [995, 599] on button "Comment" at bounding box center [994, 600] width 47 height 17
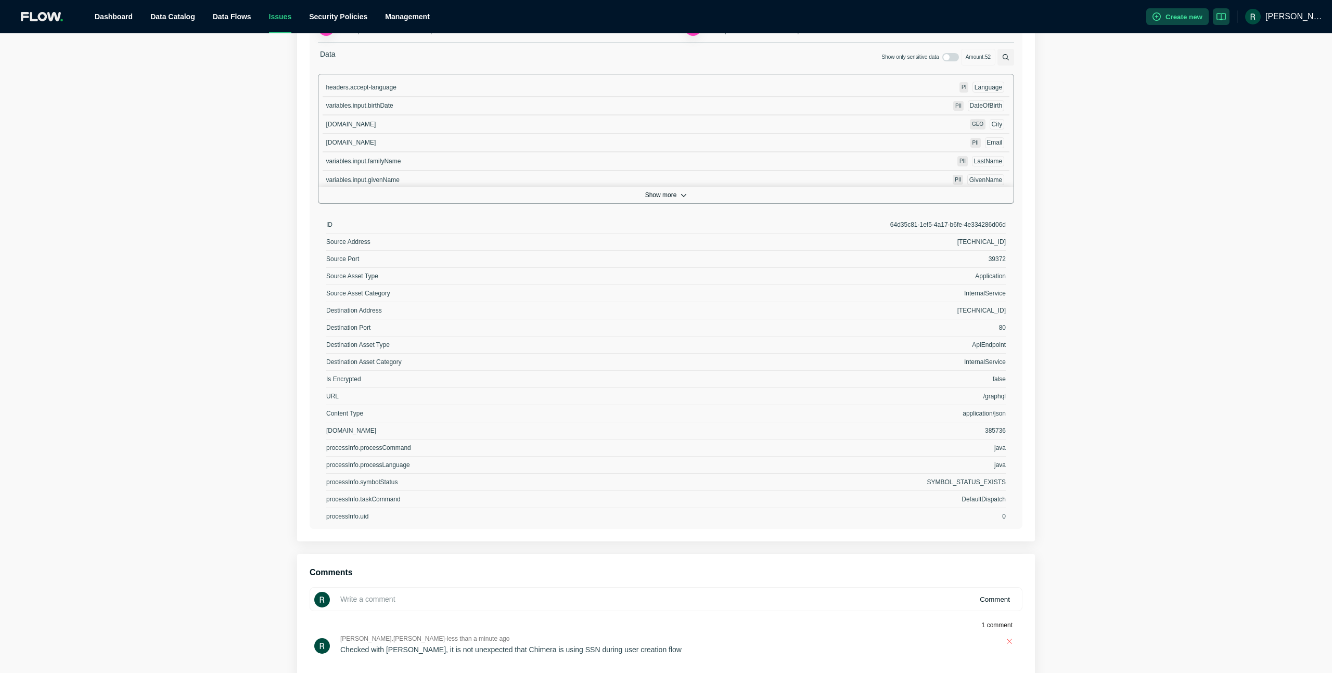
scroll to position [0, 0]
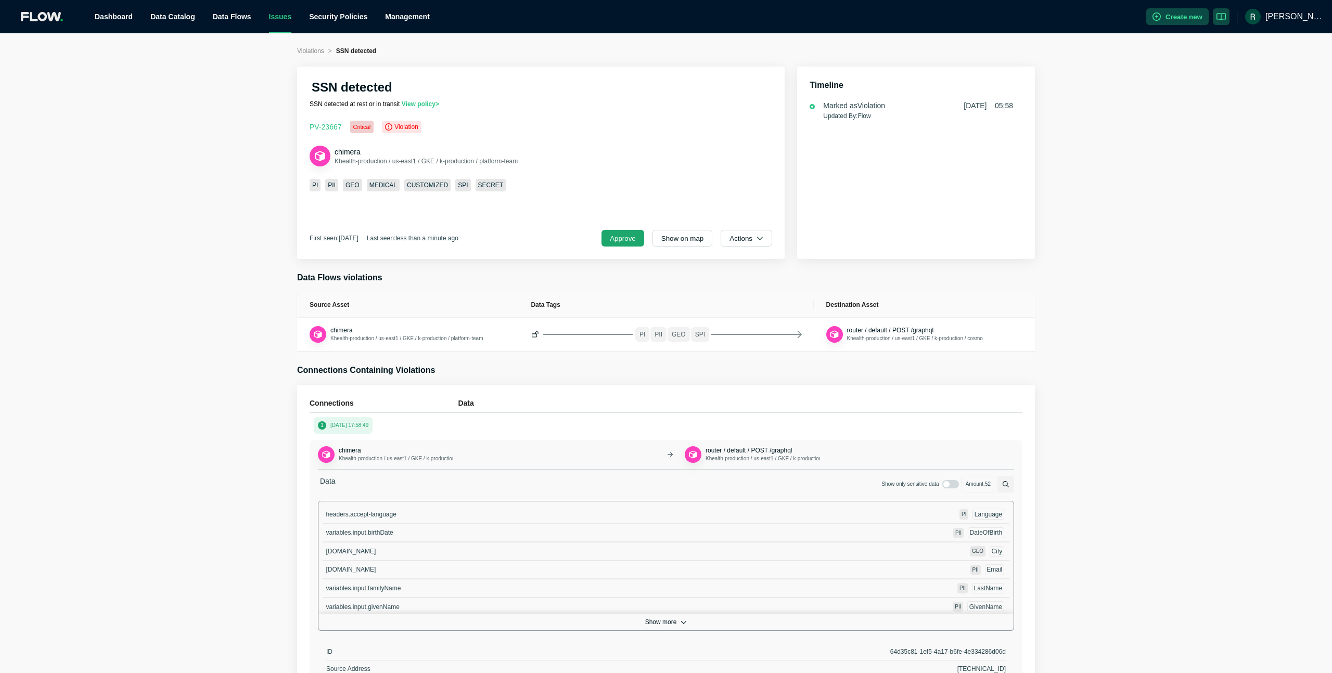
click at [635, 240] on button "Approve" at bounding box center [622, 238] width 43 height 17
